Goal: Transaction & Acquisition: Obtain resource

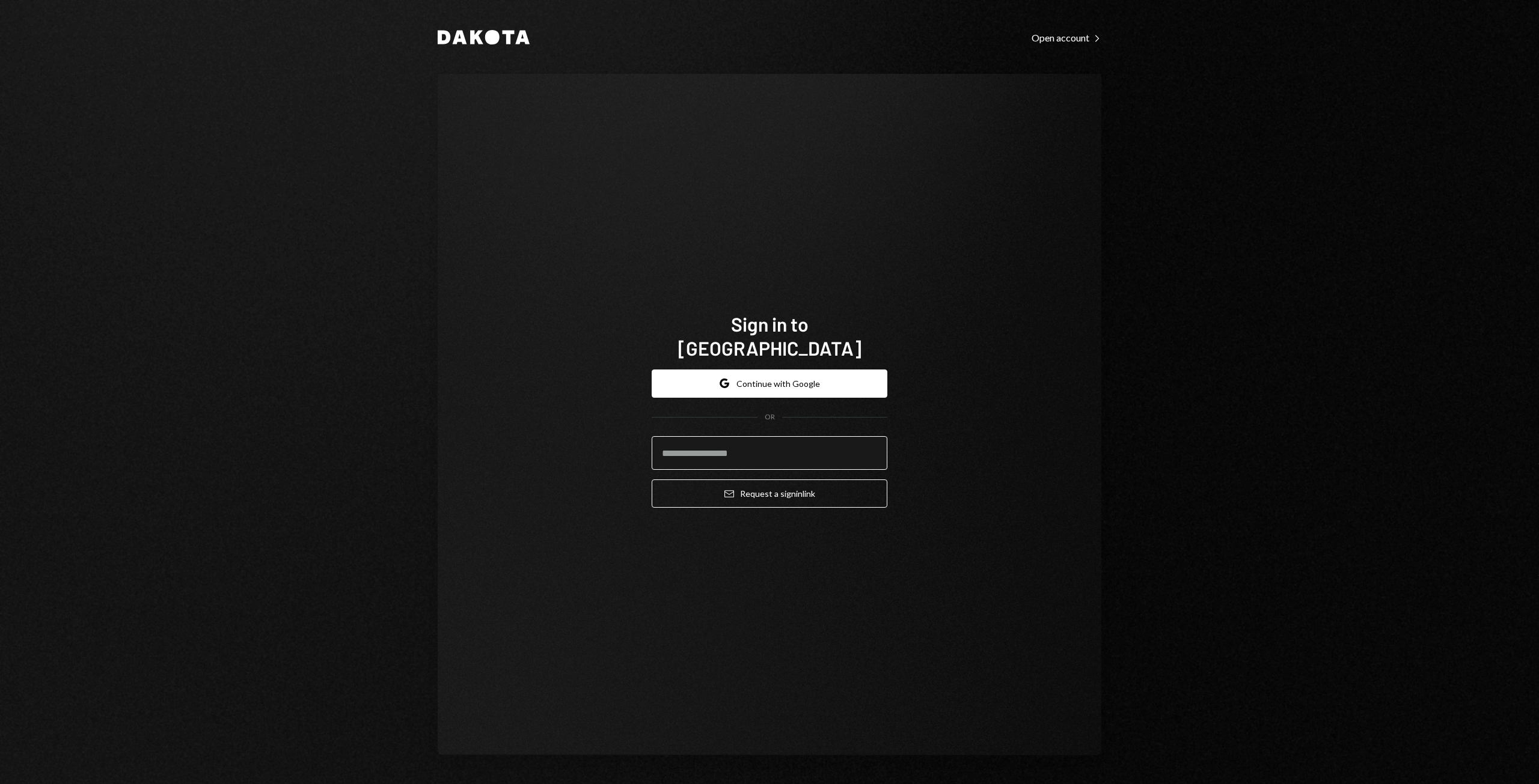
click at [730, 437] on input "email" at bounding box center [769, 453] width 235 height 34
type input "**********"
click at [753, 483] on button "Email Request a sign in link" at bounding box center [769, 493] width 235 height 29
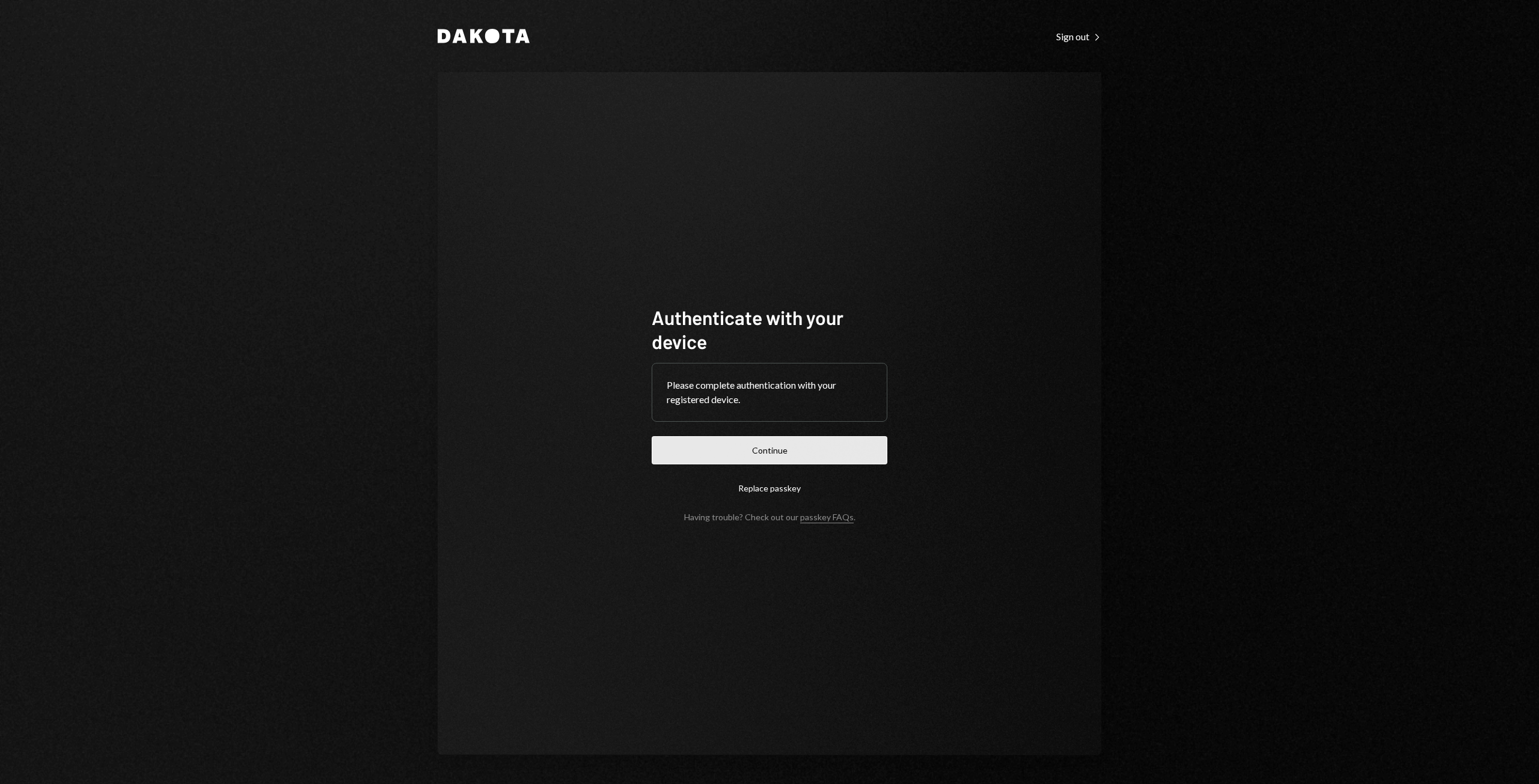
click at [770, 454] on button "Continue" at bounding box center [769, 451] width 235 height 29
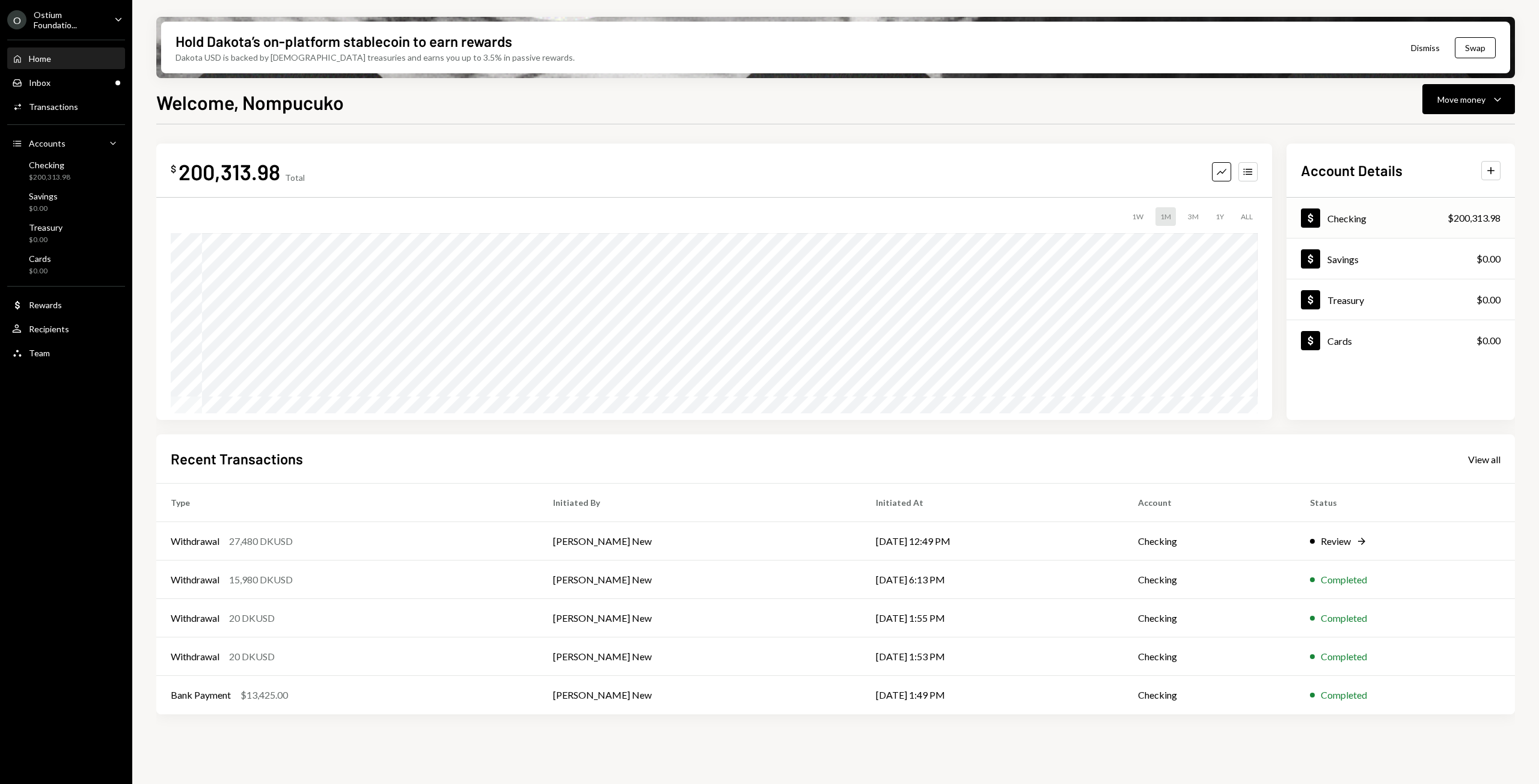
click at [1381, 218] on div "Dollar Checking $200,313.98" at bounding box center [1400, 218] width 228 height 39
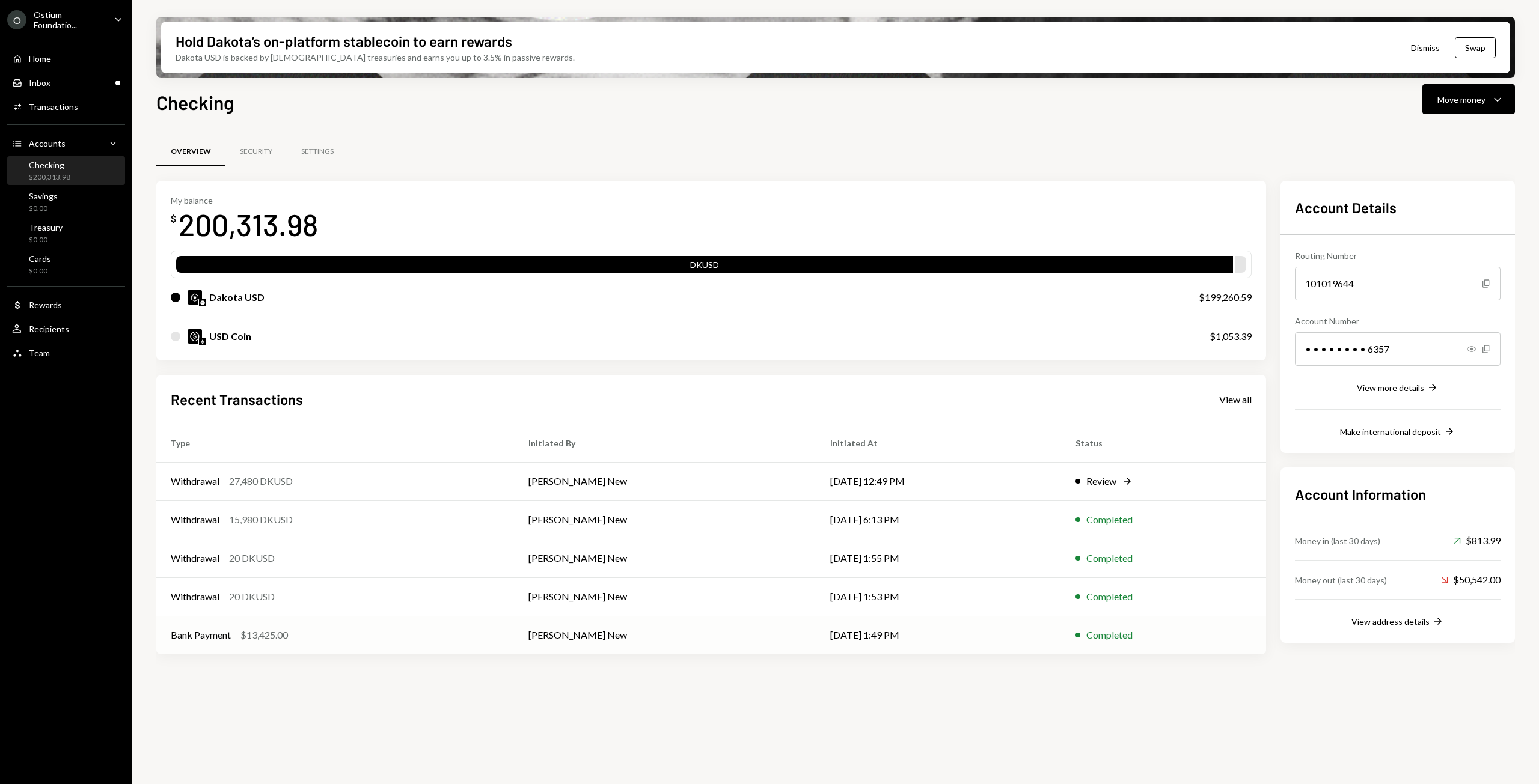
click at [567, 637] on td "[PERSON_NAME] New" at bounding box center [664, 636] width 301 height 38
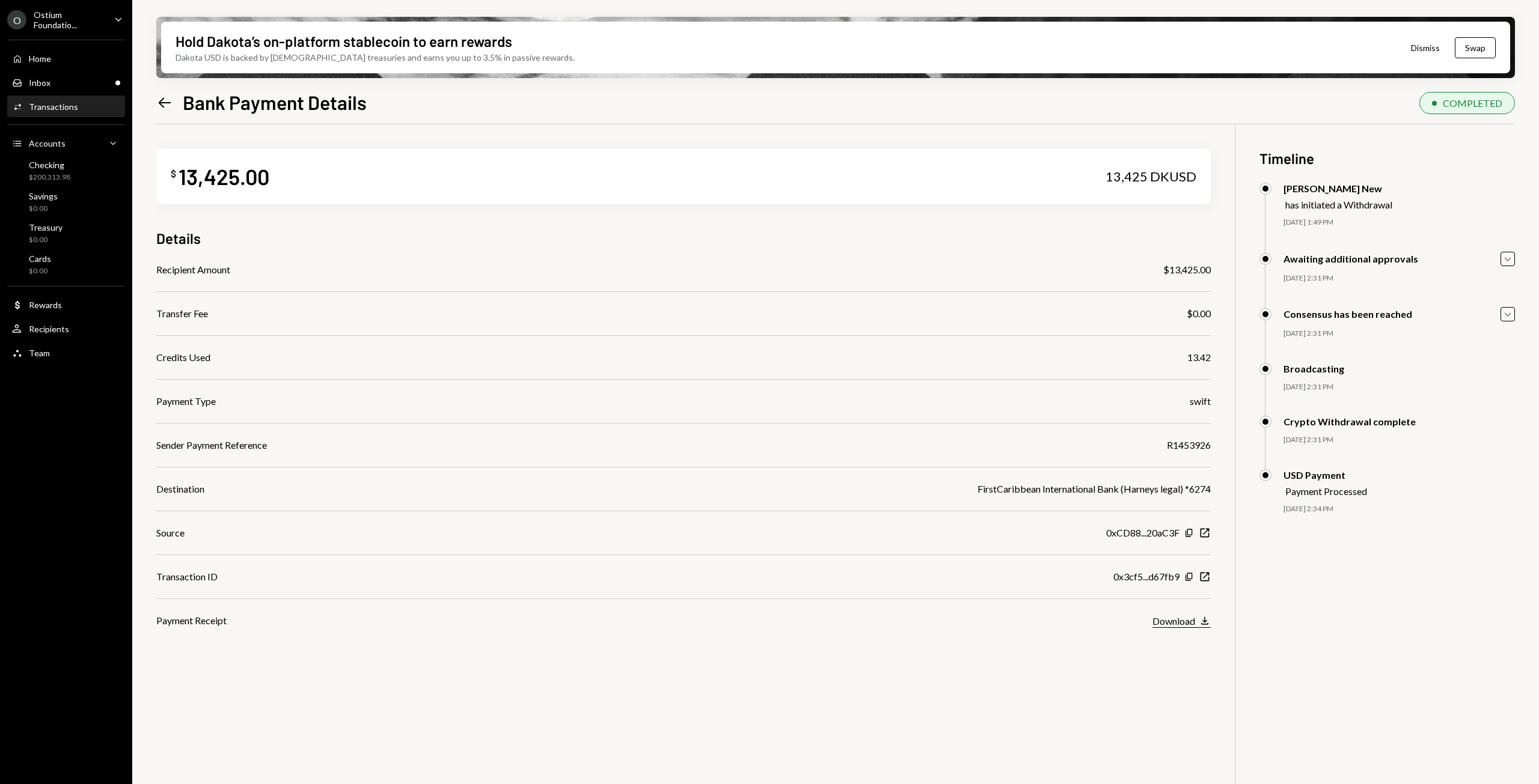
click at [1173, 620] on div "Download" at bounding box center [1173, 621] width 43 height 11
